Goal: Task Accomplishment & Management: Manage account settings

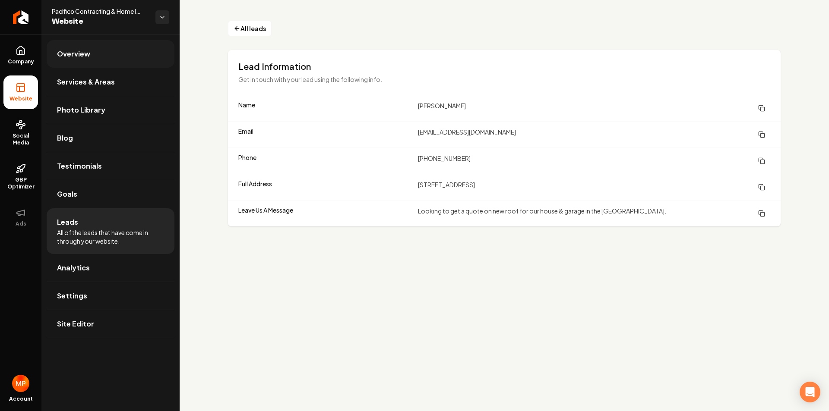
click at [81, 57] on span "Overview" at bounding box center [73, 54] width 33 height 10
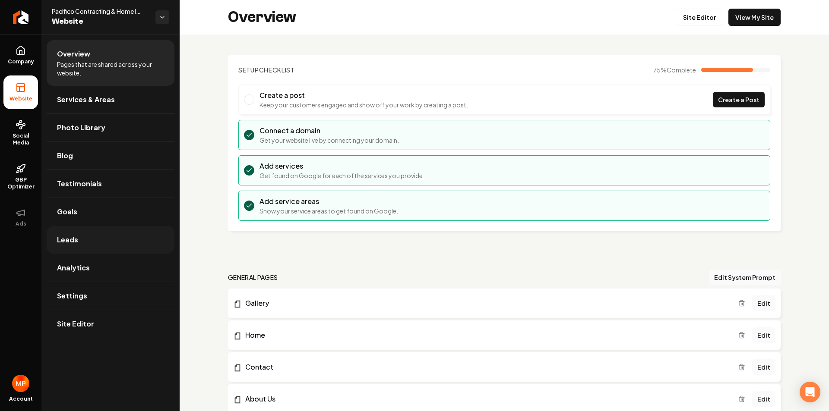
click at [73, 241] on span "Leads" at bounding box center [67, 240] width 21 height 10
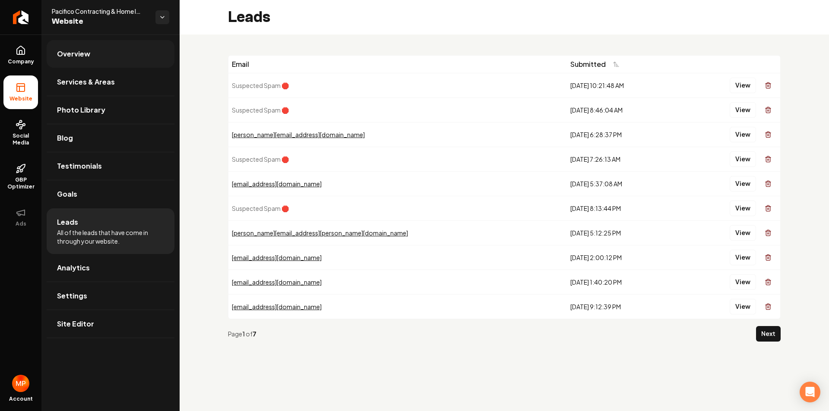
click at [86, 58] on span "Overview" at bounding box center [73, 54] width 33 height 10
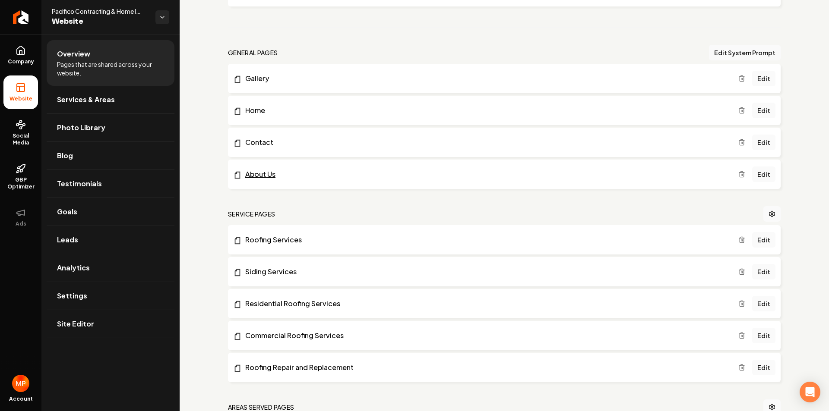
scroll to position [302, 0]
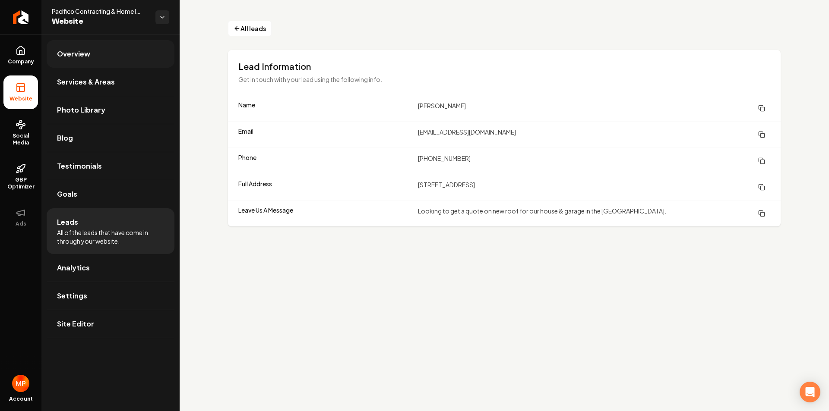
click at [78, 53] on span "Overview" at bounding box center [73, 54] width 33 height 10
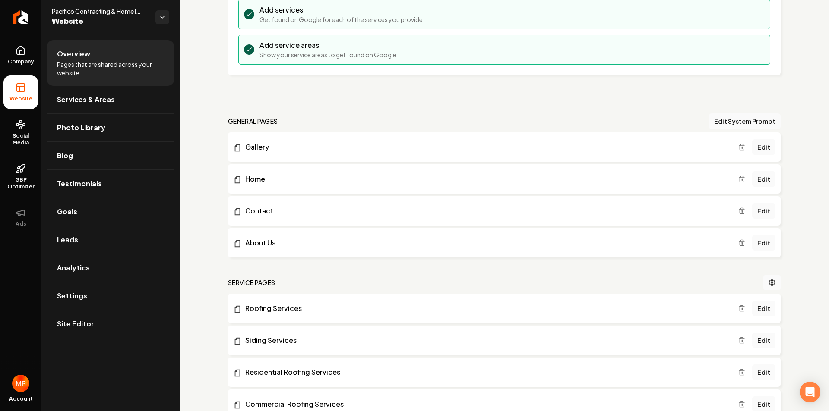
scroll to position [173, 0]
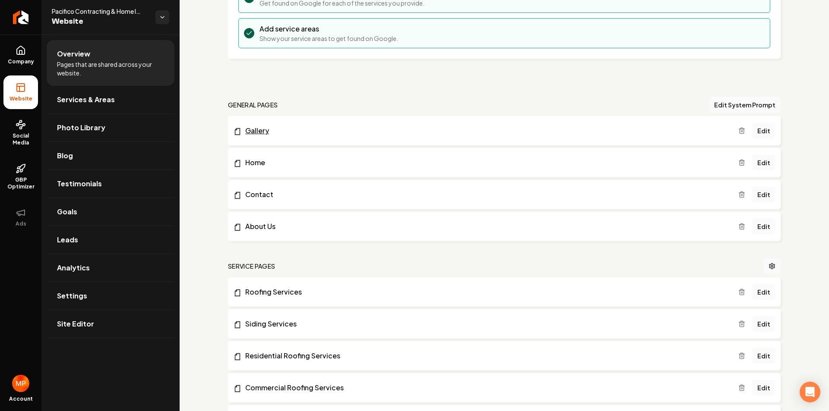
click at [263, 131] on link "Gallery" at bounding box center [485, 131] width 505 height 10
click at [85, 264] on span "Analytics" at bounding box center [73, 268] width 33 height 10
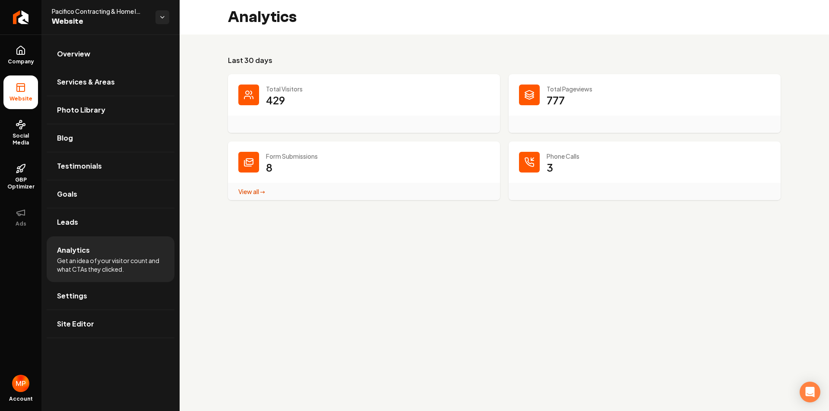
drag, startPoint x: 246, startPoint y: 192, endPoint x: 224, endPoint y: 203, distance: 25.3
click at [247, 192] on link "View all → Form Submissions stats" at bounding box center [251, 192] width 27 height 8
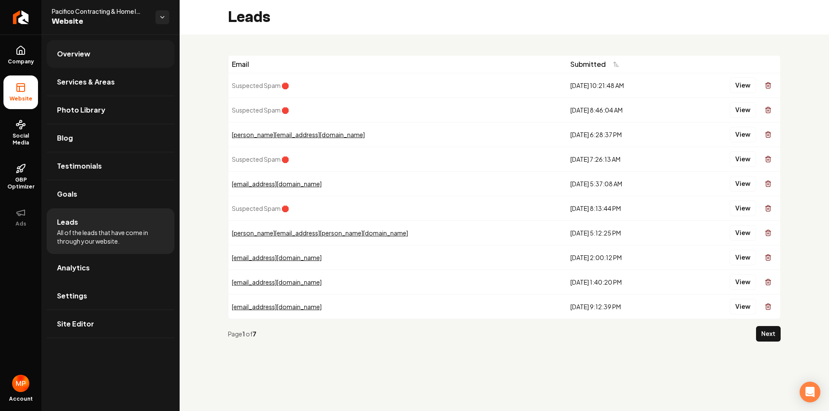
click at [85, 55] on span "Overview" at bounding box center [73, 54] width 33 height 10
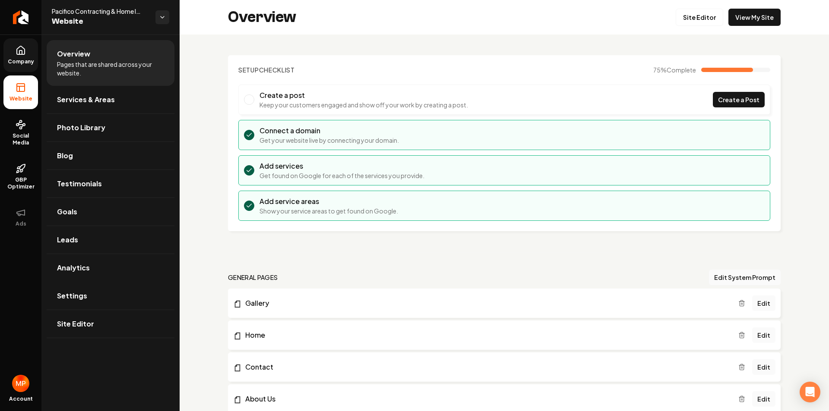
click at [24, 57] on link "Company" at bounding box center [20, 55] width 35 height 34
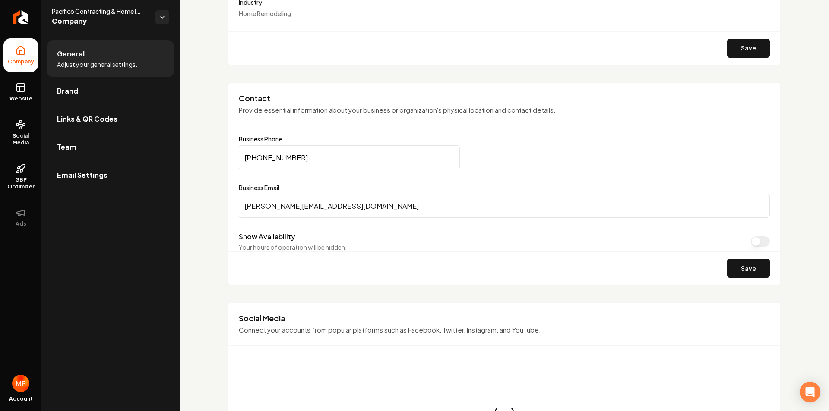
scroll to position [345, 0]
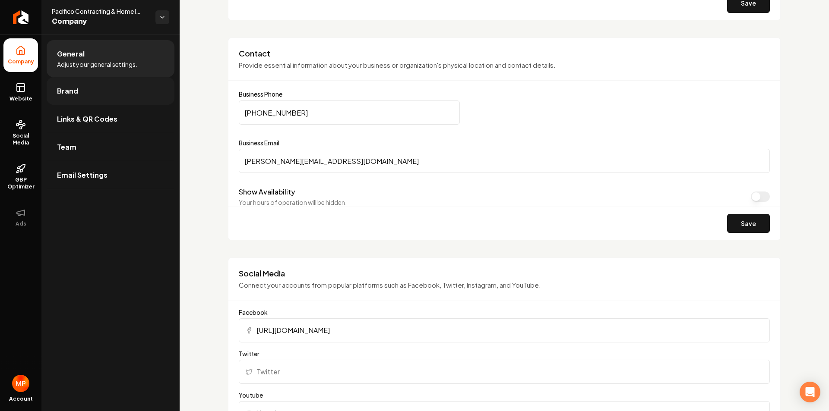
click at [84, 98] on link "Brand" at bounding box center [111, 91] width 128 height 28
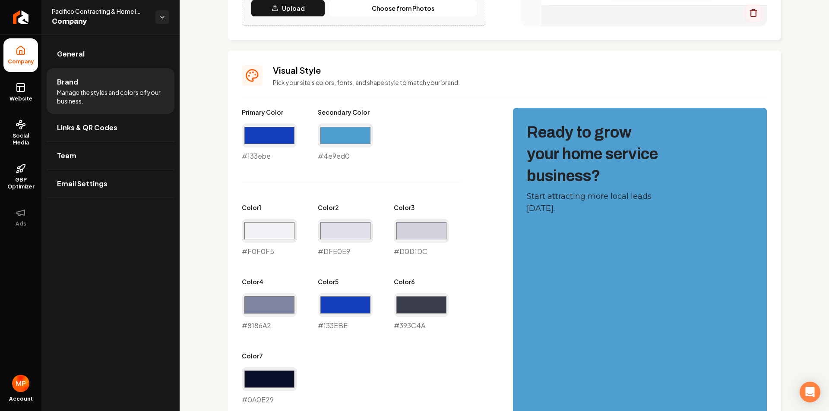
scroll to position [328, 0]
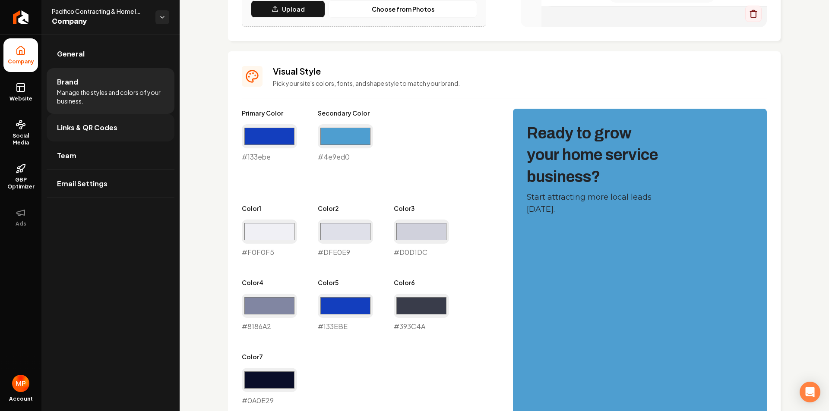
click at [82, 129] on span "Links & QR Codes" at bounding box center [87, 128] width 60 height 10
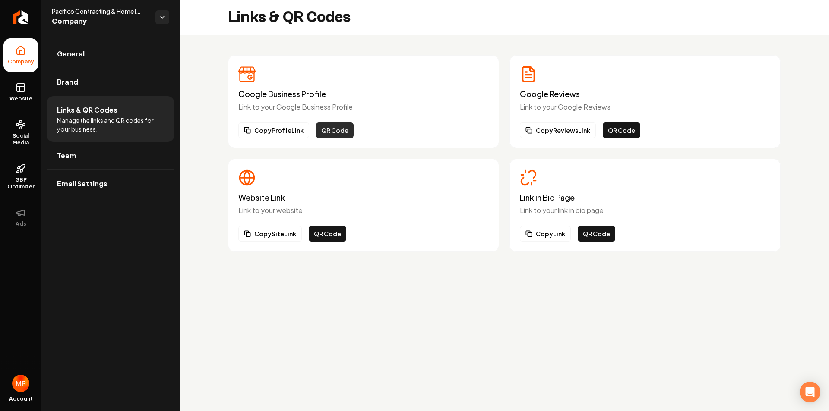
click at [338, 129] on button "QR Code" at bounding box center [335, 131] width 38 height 16
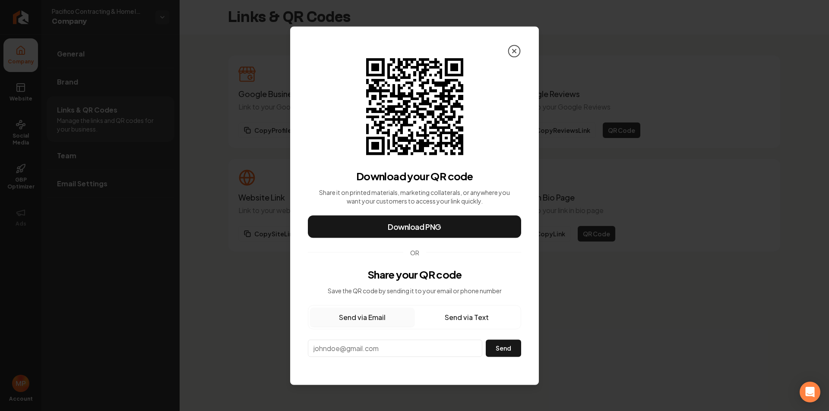
click at [514, 54] on icon at bounding box center [514, 51] width 14 height 14
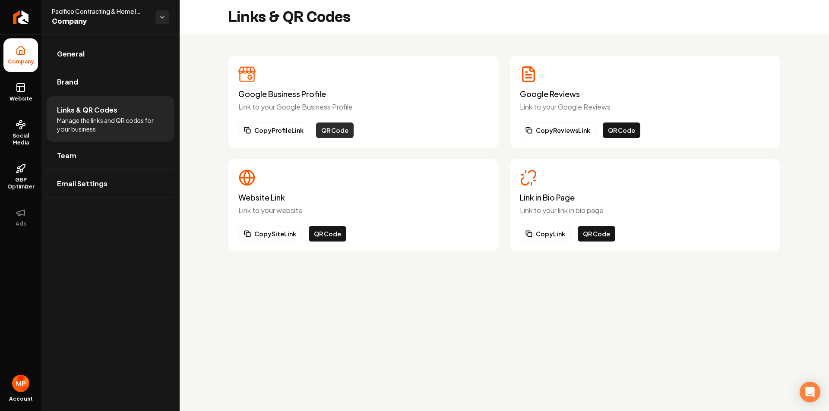
click at [340, 134] on button "QR Code" at bounding box center [335, 131] width 38 height 16
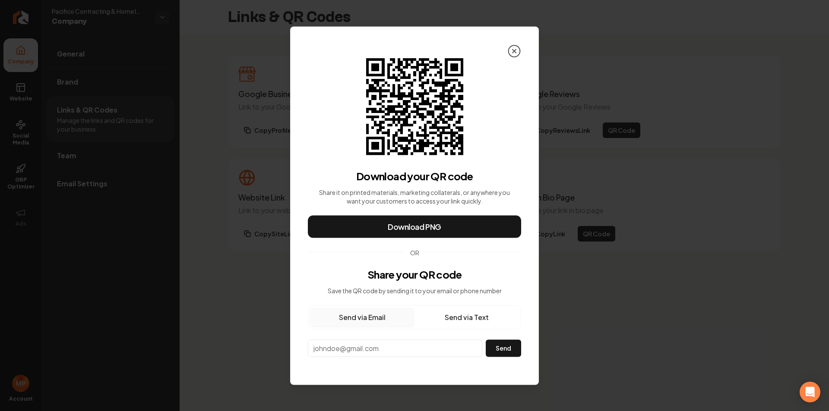
click at [514, 49] on icon at bounding box center [514, 51] width 14 height 14
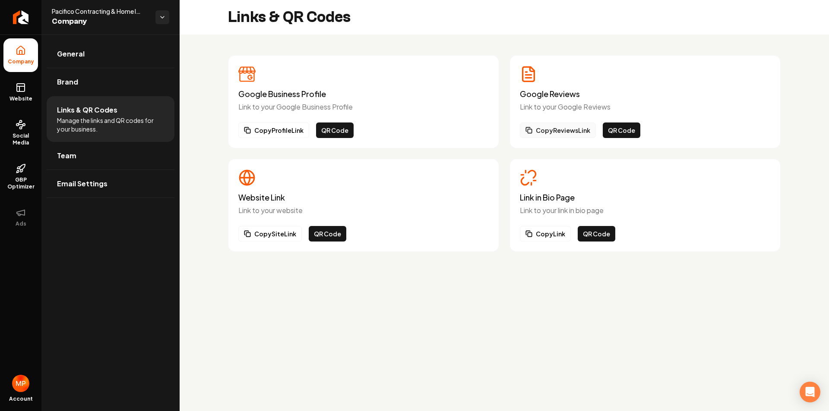
click at [567, 130] on button "Copy Reviews Link" at bounding box center [558, 131] width 76 height 16
click at [257, 194] on h3 "Website Link" at bounding box center [363, 197] width 250 height 9
drag, startPoint x: 237, startPoint y: 176, endPoint x: 389, endPoint y: 202, distance: 154.0
click at [240, 176] on div "Website Link Link to your website Copy Site Link QR Code" at bounding box center [363, 205] width 271 height 93
click at [69, 156] on span "Team" at bounding box center [66, 156] width 19 height 10
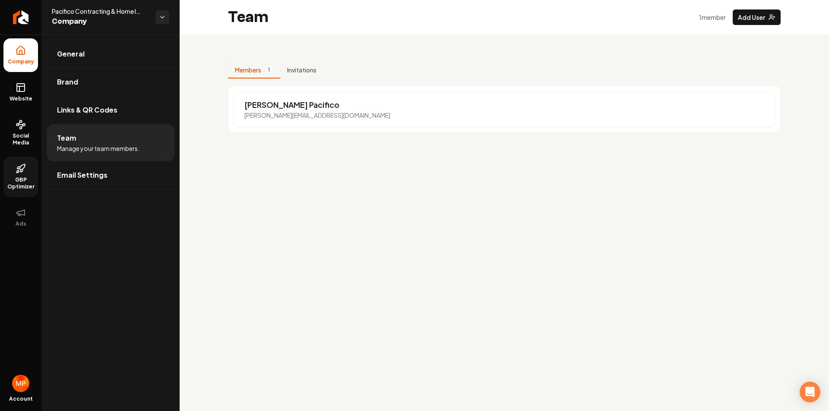
click at [24, 183] on span "GBP Optimizer" at bounding box center [20, 184] width 35 height 14
